Goal: Task Accomplishment & Management: Complete application form

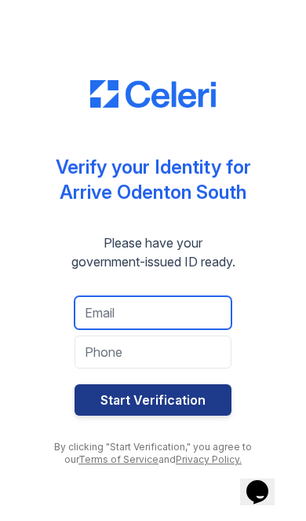
click at [174, 319] on input "email" at bounding box center [153, 312] width 157 height 33
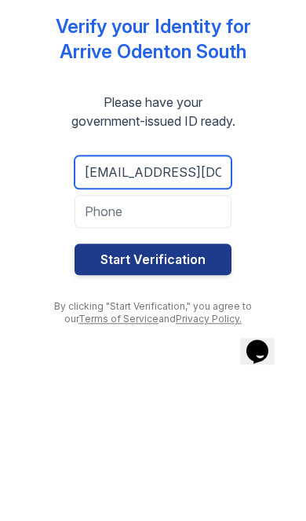
type input "invasvivegogreen@yahoo.com"
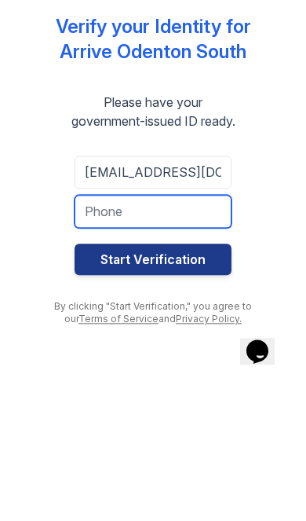
click at [187, 336] on input "tel" at bounding box center [153, 352] width 157 height 33
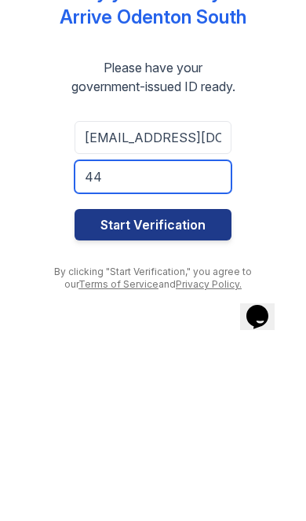
type input "4"
type input "6673803585"
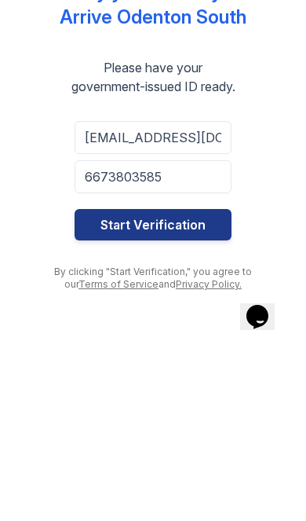
click at [186, 384] on button "Start Verification" at bounding box center [153, 399] width 157 height 31
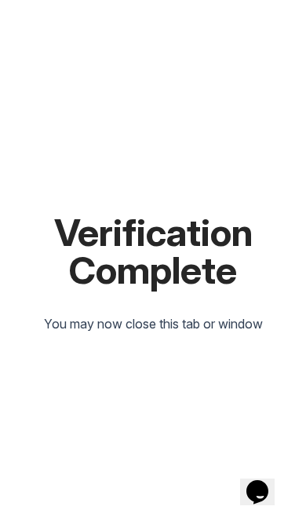
click at [42, 96] on div "Verification Complete You may now close this tab or window" at bounding box center [153, 260] width 281 height 521
